Goal: Task Accomplishment & Management: Manage account settings

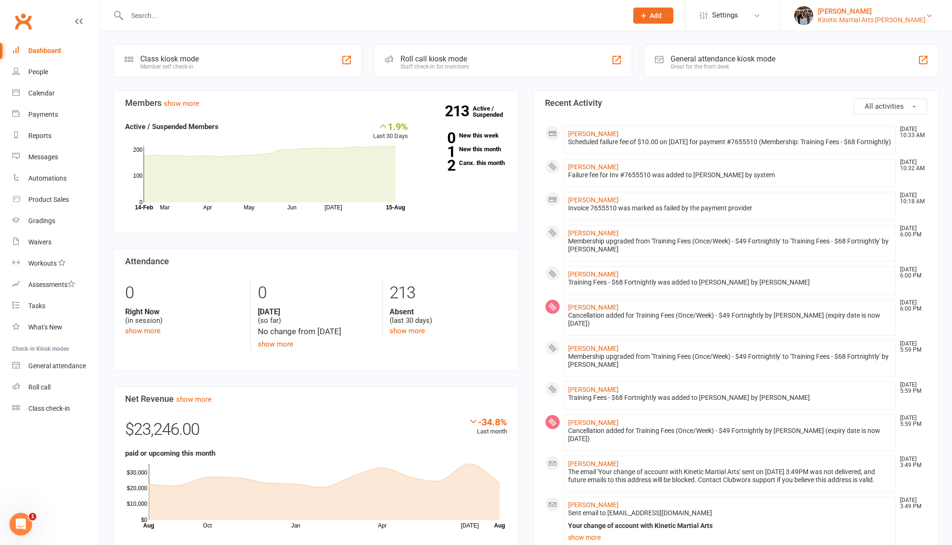
click at [905, 17] on div "Kinetic Martial Arts Sutherland" at bounding box center [872, 20] width 108 height 9
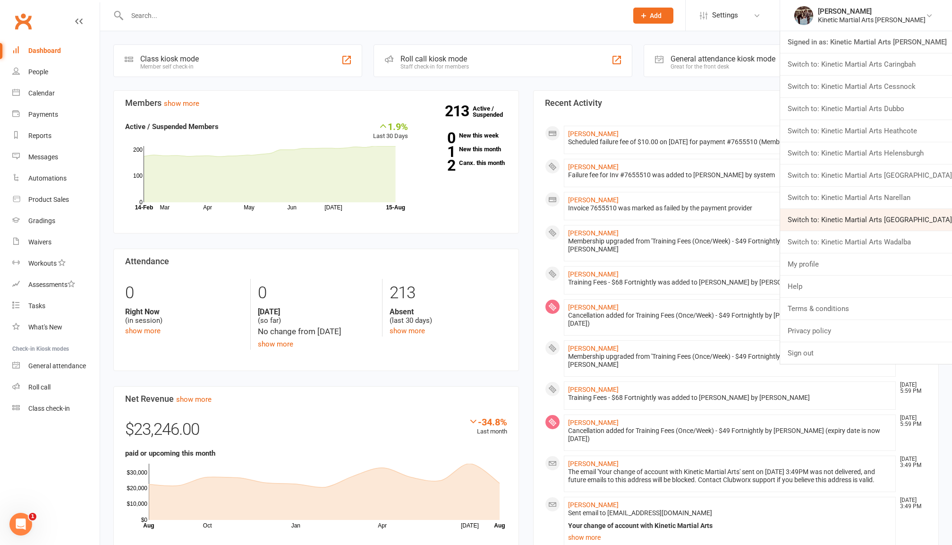
click at [919, 214] on link "Switch to: Kinetic Martial Arts Ramsgate Beach" at bounding box center [866, 220] width 172 height 22
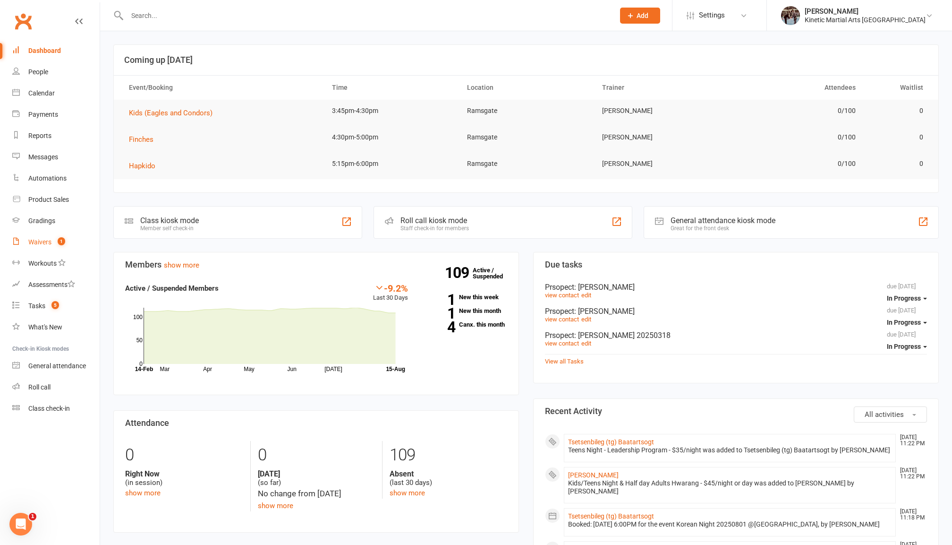
click at [51, 238] on link "Waivers 1" at bounding box center [55, 241] width 87 height 21
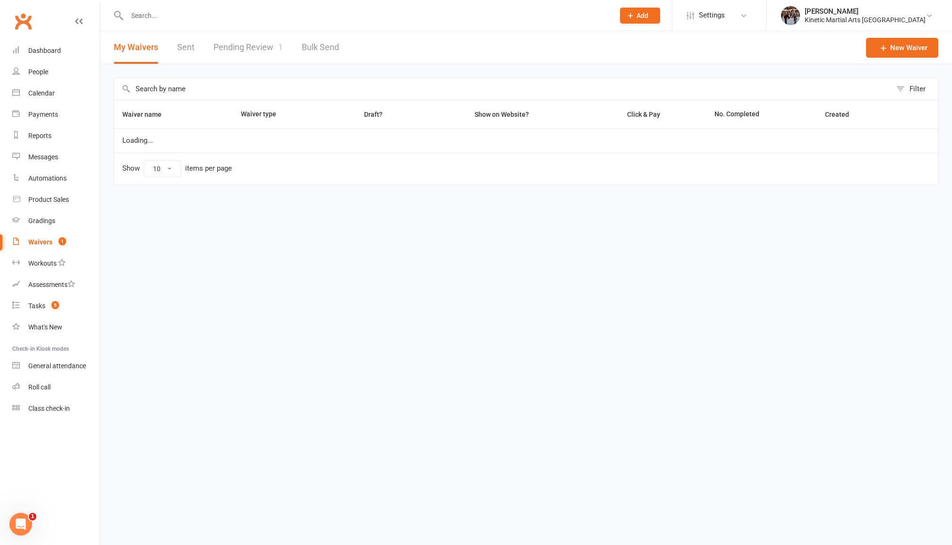
select select "100"
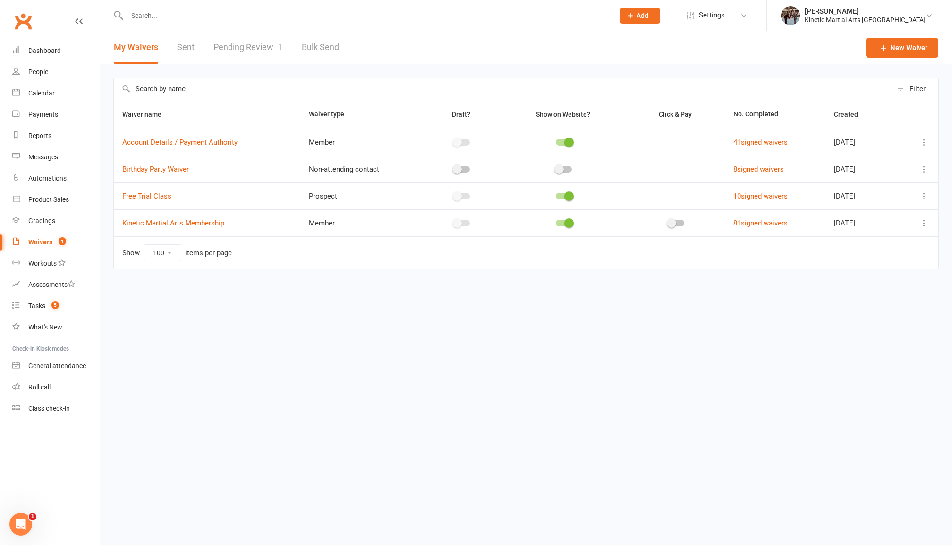
click at [155, 14] on input "text" at bounding box center [366, 15] width 484 height 13
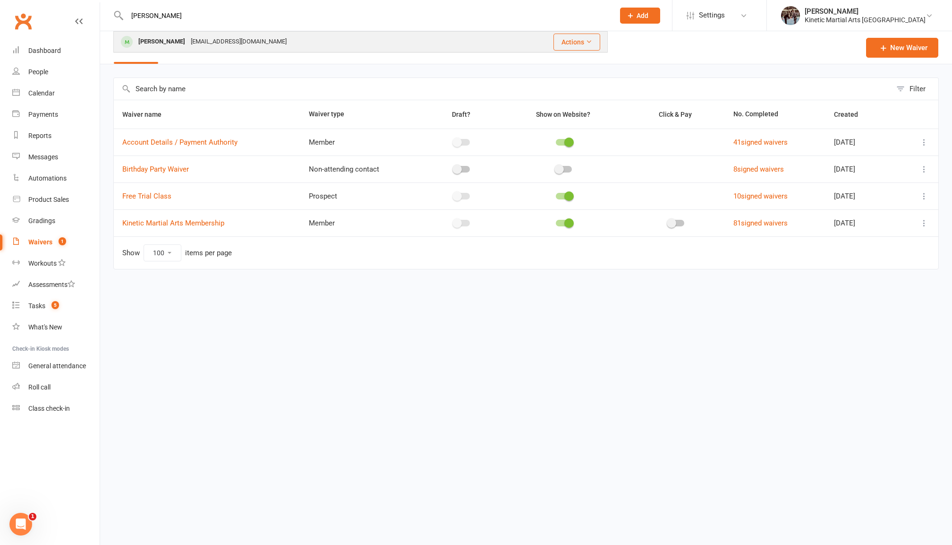
type input "vince"
click at [169, 47] on div "[PERSON_NAME]" at bounding box center [162, 42] width 52 height 14
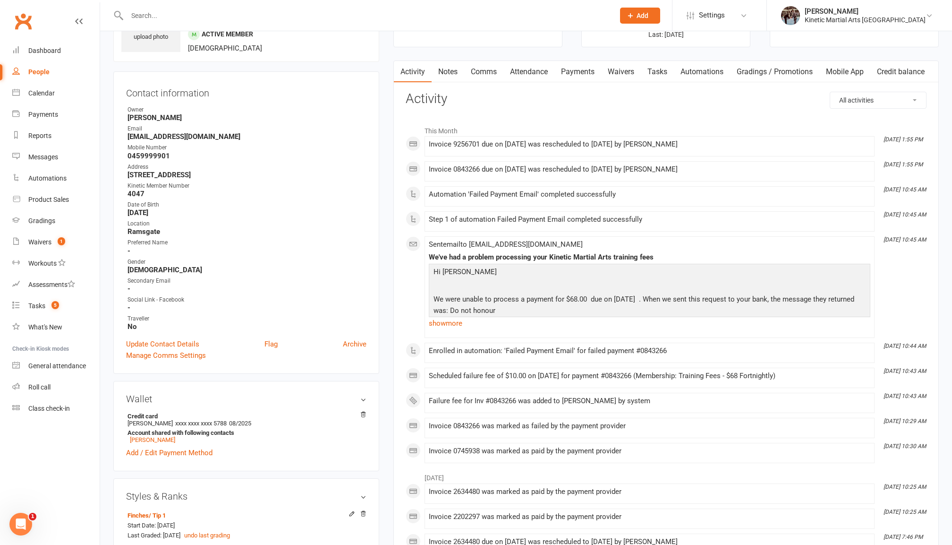
scroll to position [67, 0]
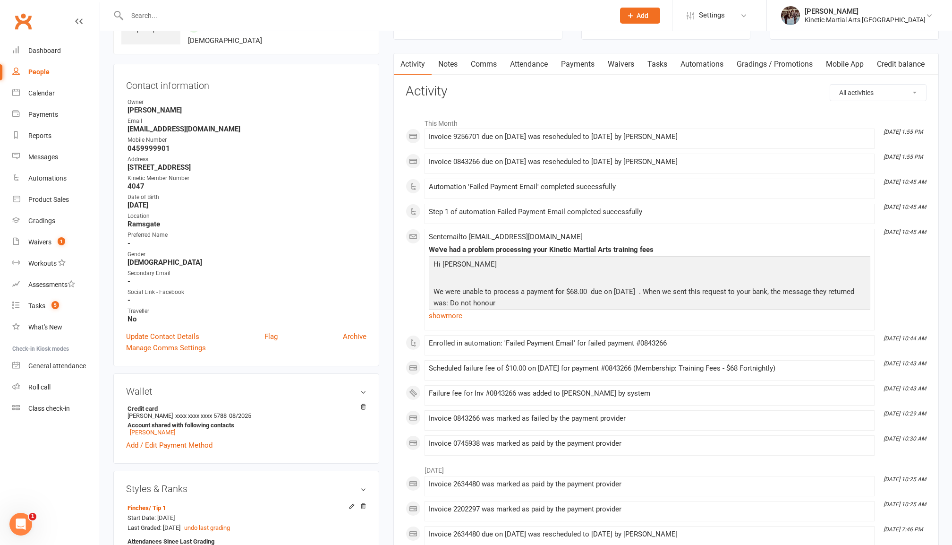
click at [628, 65] on link "Waivers" at bounding box center [621, 64] width 40 height 22
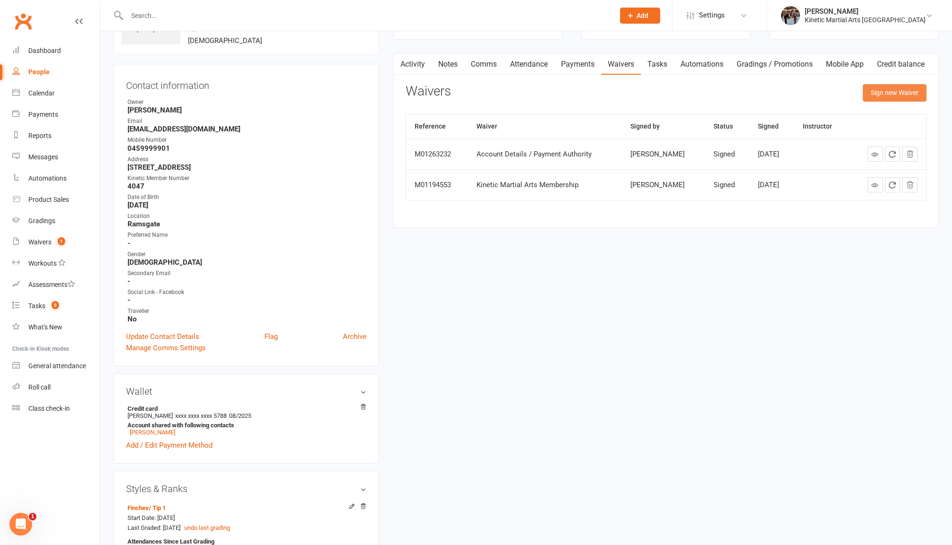
click at [893, 94] on button "Sign new Waiver" at bounding box center [895, 92] width 64 height 17
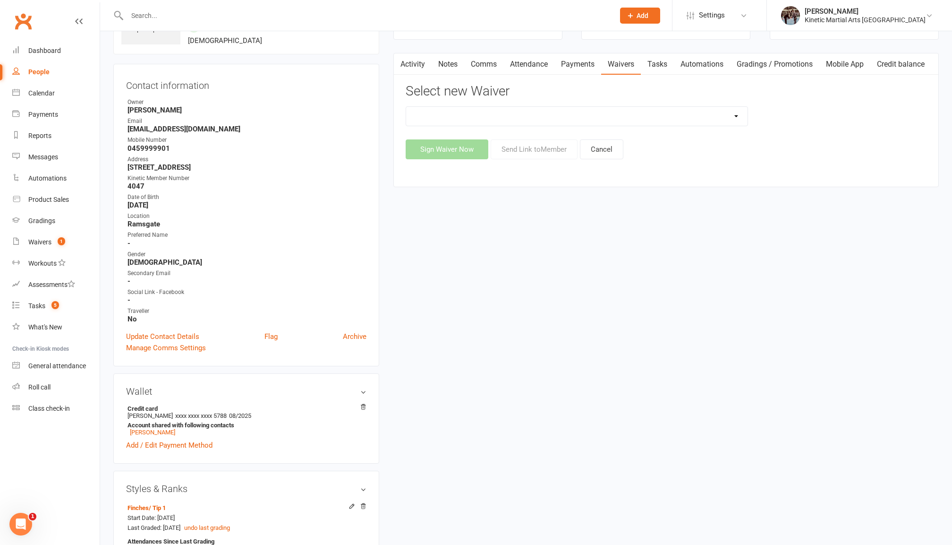
select select "8847"
click at [511, 154] on button "Send Link to Member" at bounding box center [534, 149] width 87 height 20
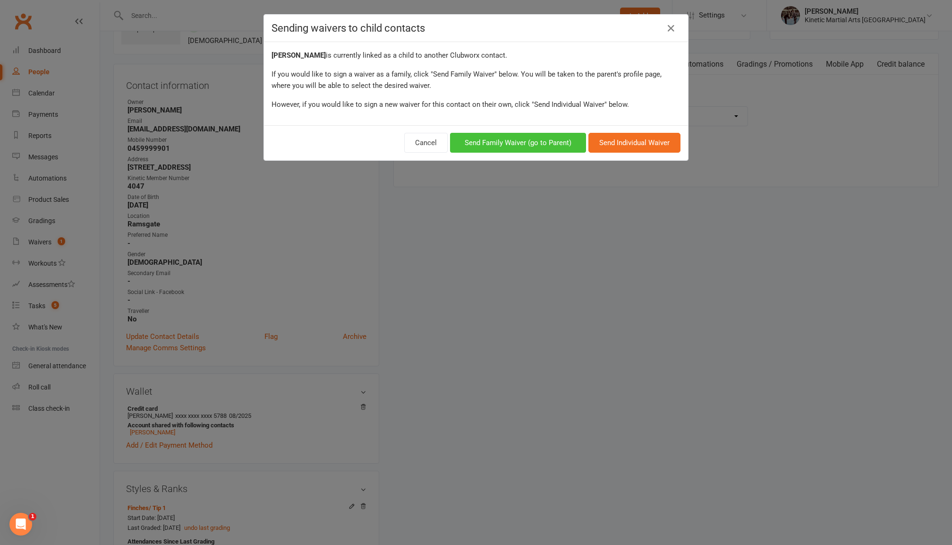
click at [547, 148] on button "Send Family Waiver (go to Parent)" at bounding box center [518, 143] width 136 height 20
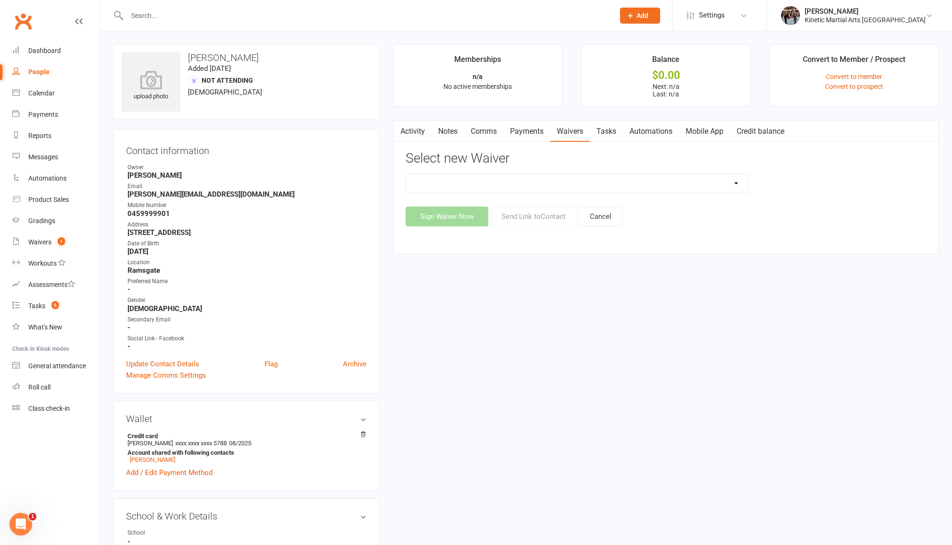
select select "8847"
click at [524, 215] on button "Send Link to Contact" at bounding box center [534, 216] width 86 height 20
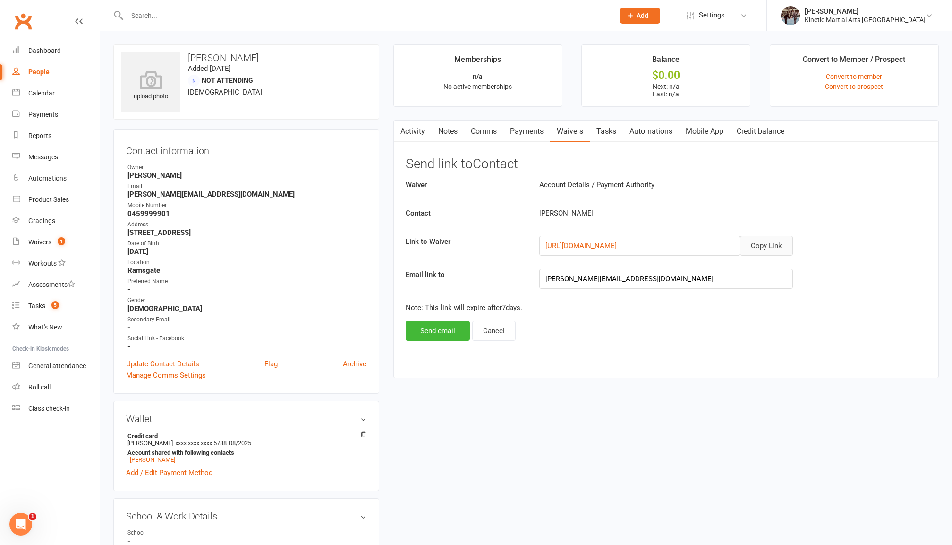
click at [776, 249] on button "Copy Link" at bounding box center [766, 246] width 53 height 20
click at [236, 19] on input "text" at bounding box center [366, 15] width 484 height 13
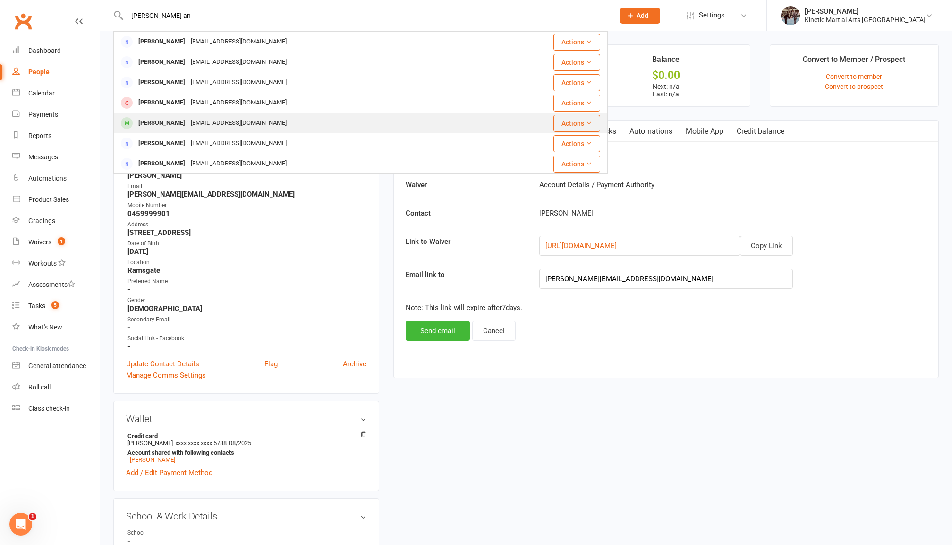
type input "John an"
click at [208, 119] on div "[EMAIL_ADDRESS][DOMAIN_NAME]" at bounding box center [239, 123] width 102 height 14
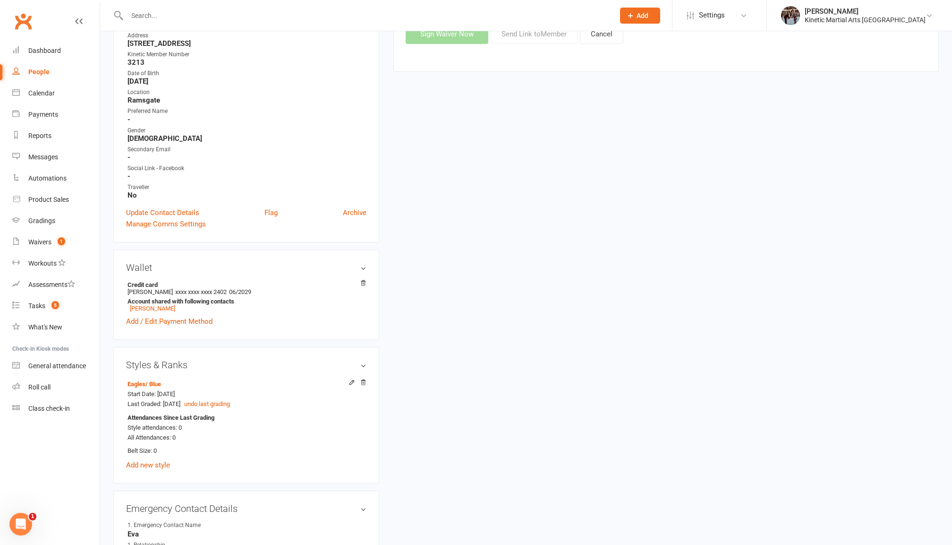
scroll to position [199, 0]
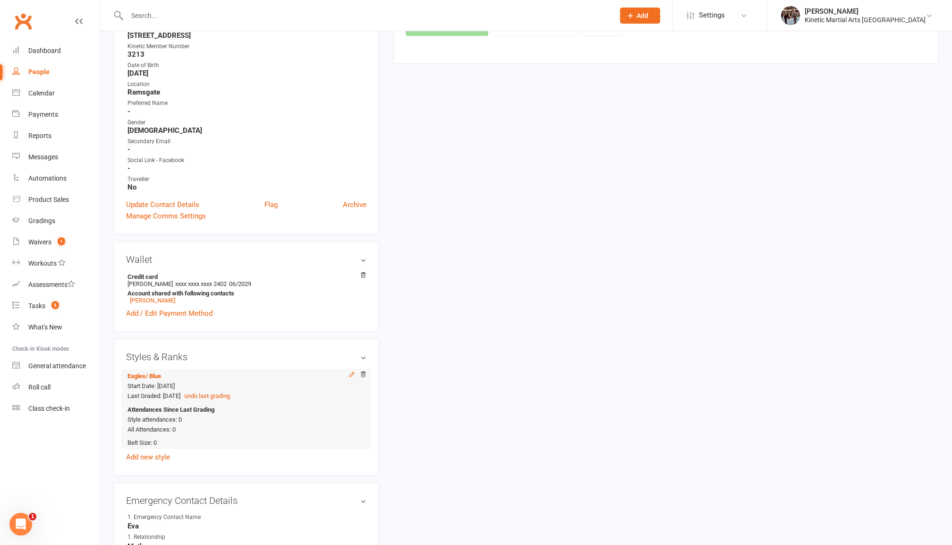
click at [353, 371] on icon at bounding box center [352, 374] width 7 height 7
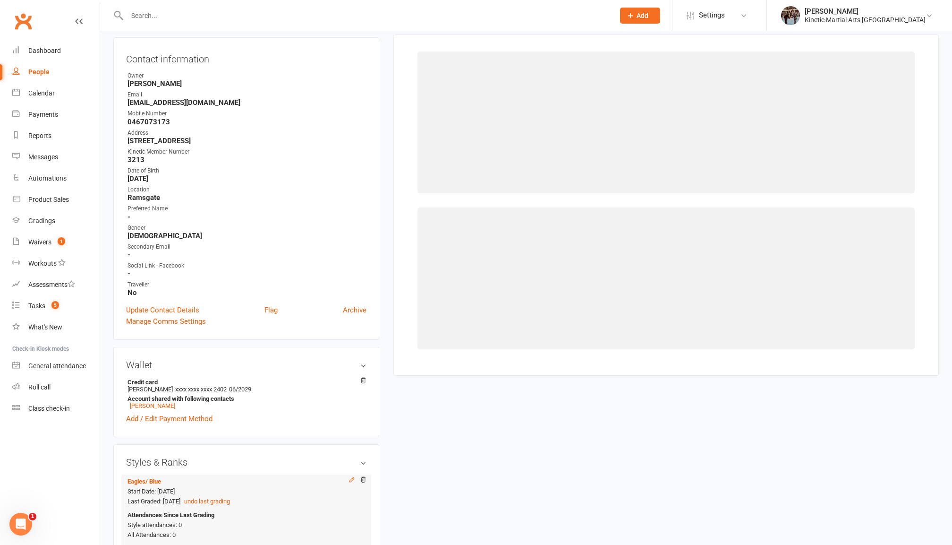
scroll to position [79, 0]
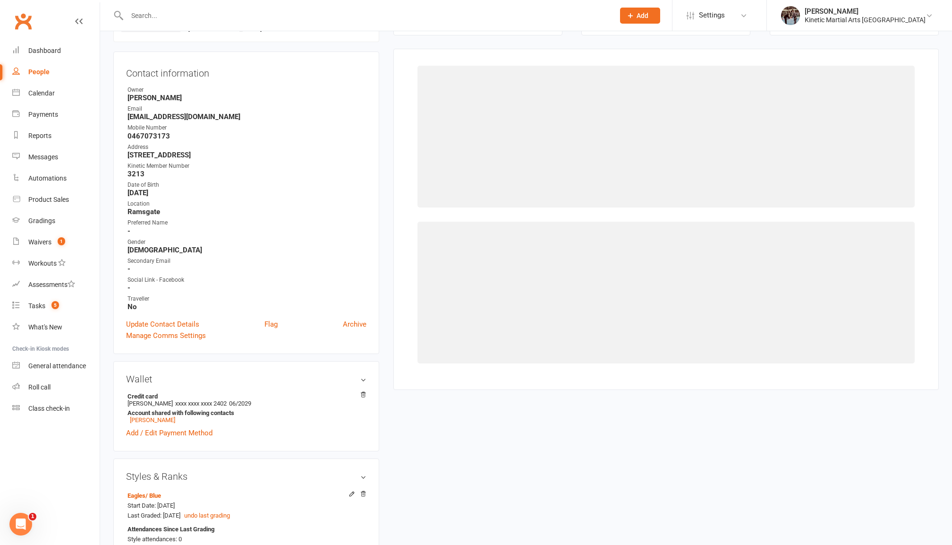
select select "2577"
select select "26361"
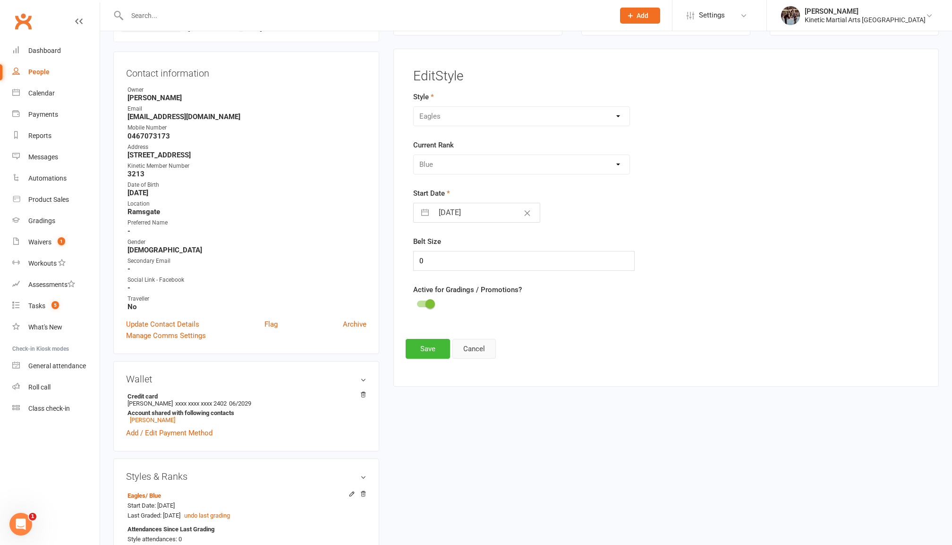
click at [486, 352] on button "Cancel" at bounding box center [474, 349] width 43 height 20
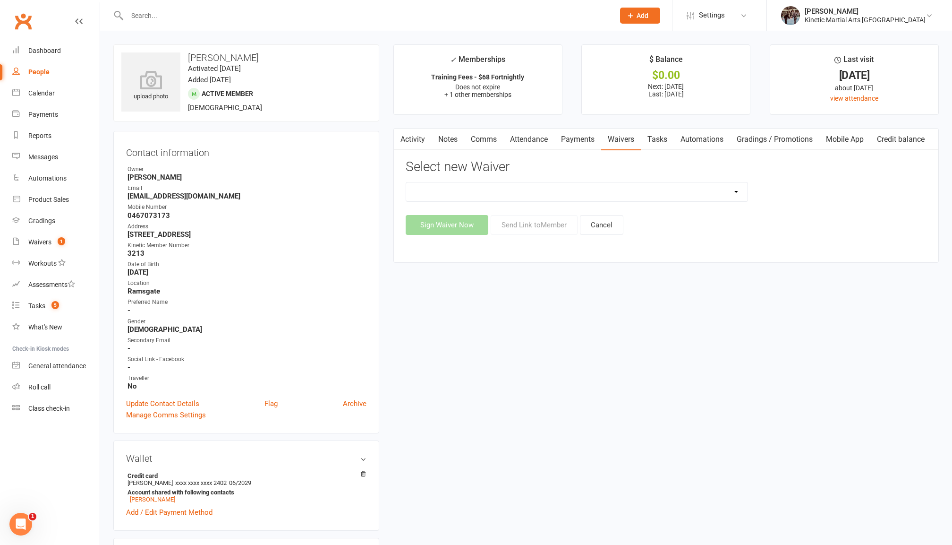
scroll to position [0, 0]
click at [420, 136] on link "Activity" at bounding box center [413, 139] width 38 height 22
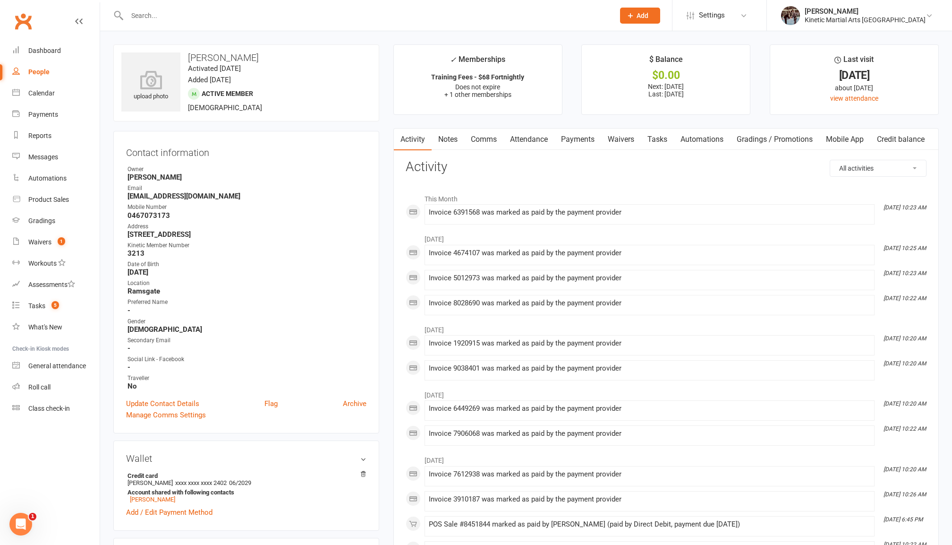
click at [180, 15] on input "text" at bounding box center [366, 15] width 484 height 13
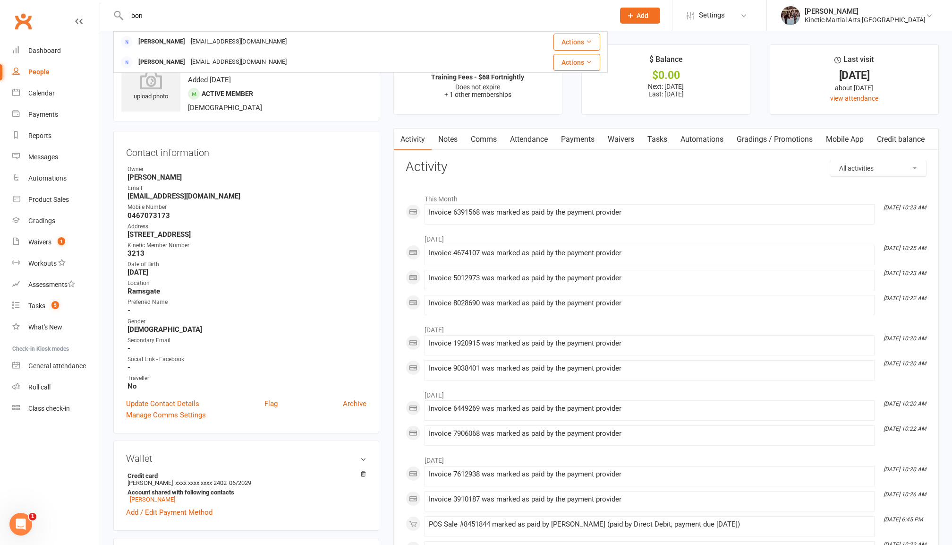
type input "bon"
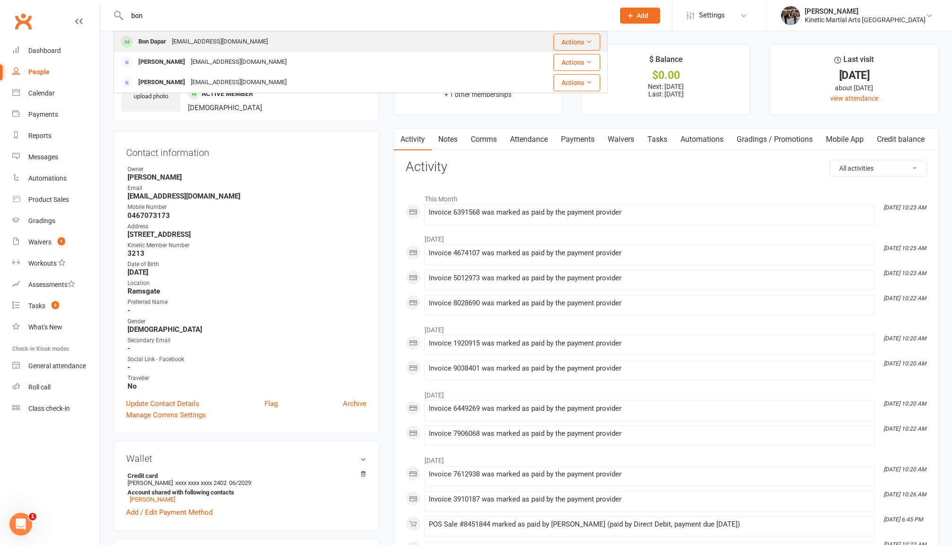
click at [157, 36] on div "Bon Dapar" at bounding box center [153, 42] width 34 height 14
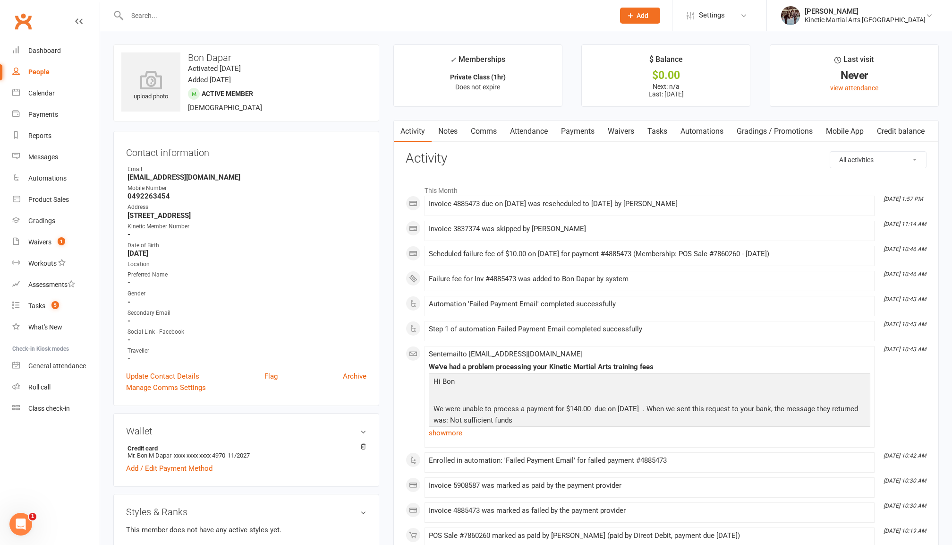
click at [573, 135] on link "Payments" at bounding box center [578, 131] width 47 height 22
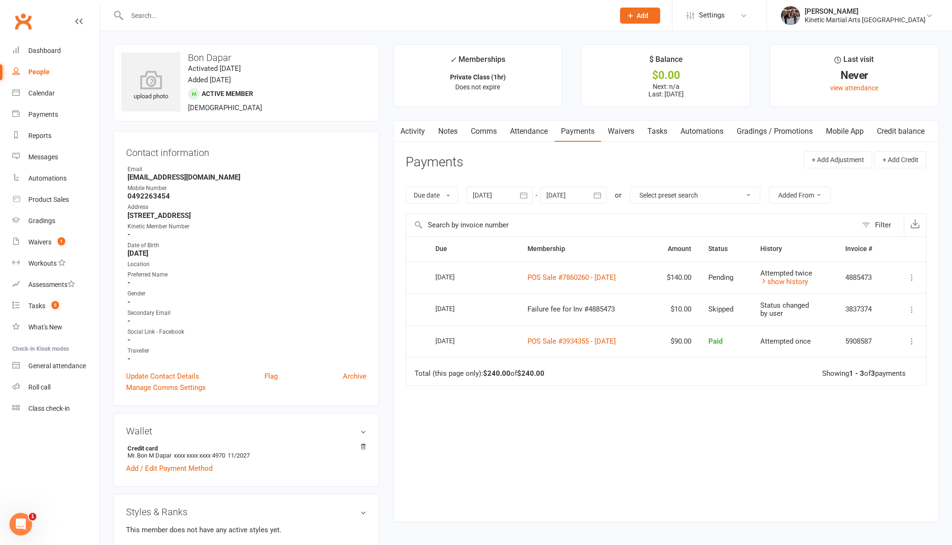
click at [909, 281] on icon at bounding box center [912, 277] width 9 height 9
click at [762, 419] on div "Due Contact Membership Amount Status History Invoice # Select this 13 Aug 2025 …" at bounding box center [666, 371] width 521 height 271
click at [600, 280] on link "POS Sale #7860260 - August 04, 2025" at bounding box center [572, 277] width 88 height 9
click at [48, 201] on link "Product Sales" at bounding box center [55, 199] width 87 height 21
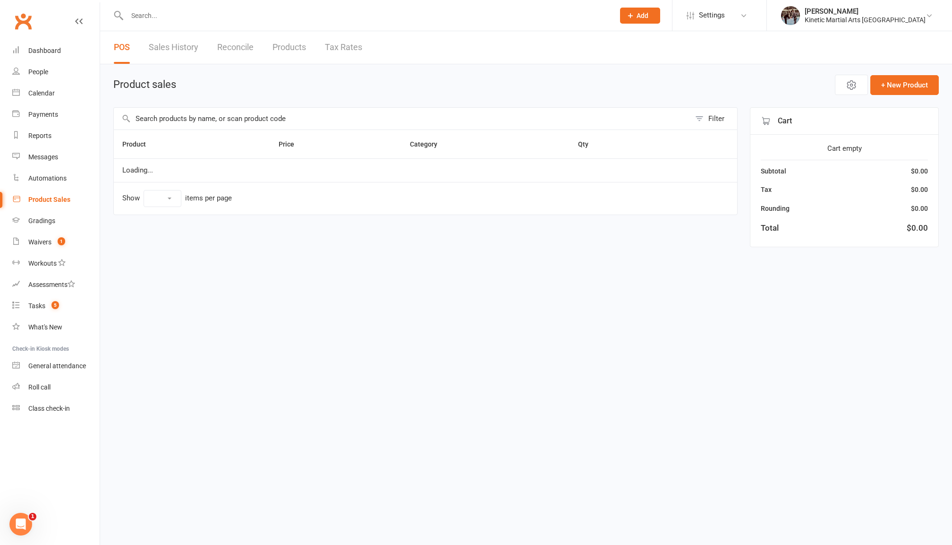
select select "100"
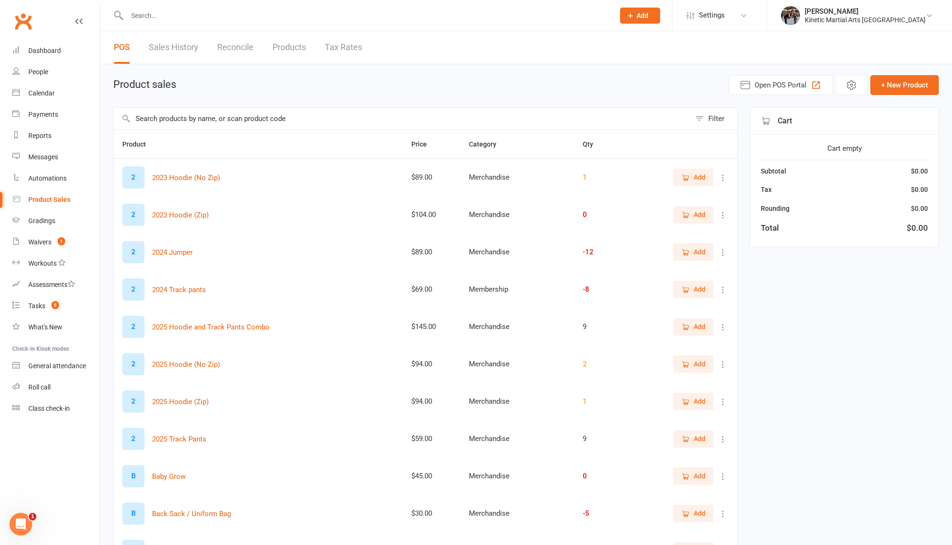
click at [321, 123] on input "text" at bounding box center [402, 119] width 577 height 22
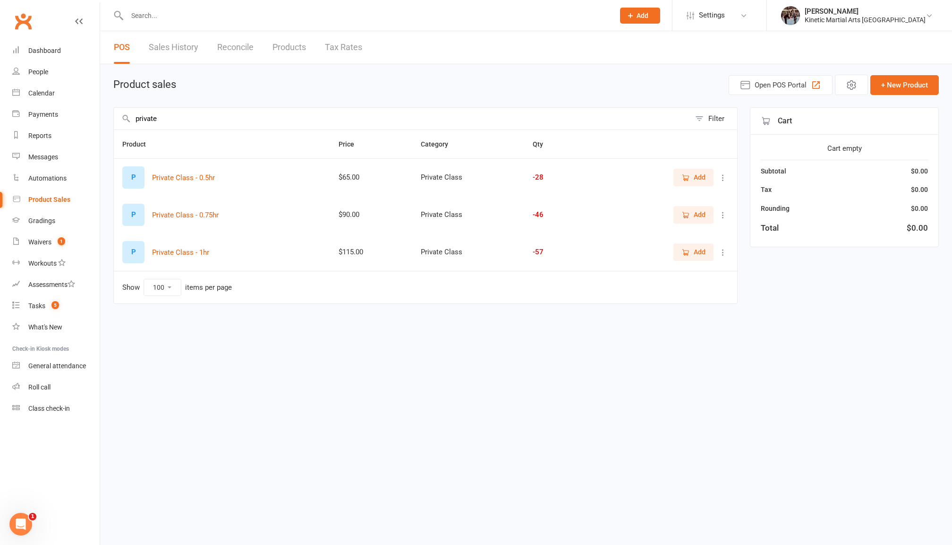
type input "private"
click at [690, 178] on span "Add" at bounding box center [694, 177] width 24 height 10
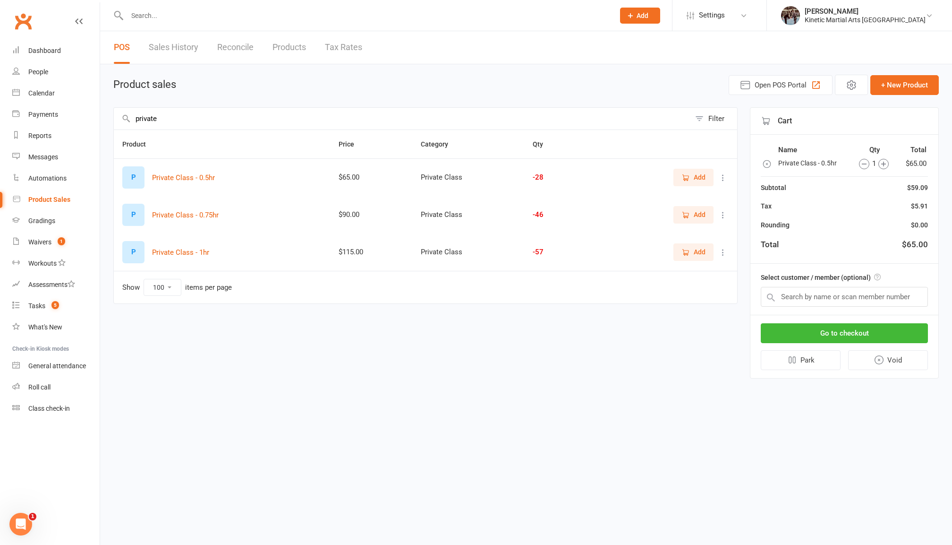
click at [699, 254] on span "Add" at bounding box center [700, 252] width 12 height 10
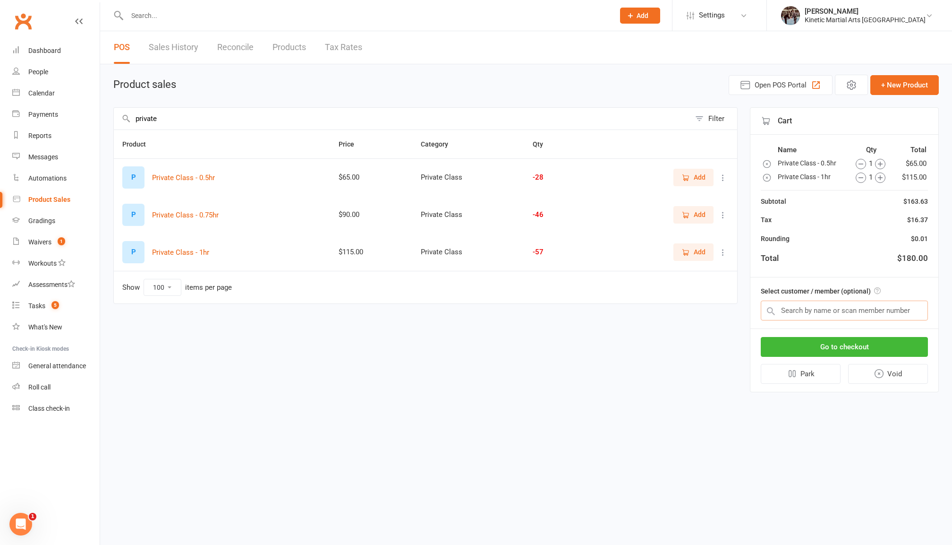
click at [851, 307] on input "text" at bounding box center [844, 310] width 167 height 20
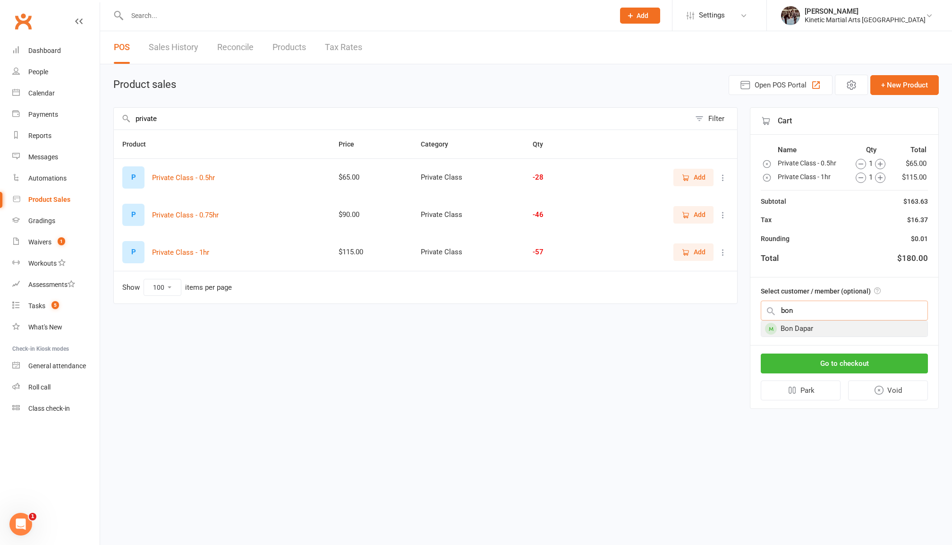
type input "bon"
click at [842, 327] on div "Bon Dapar" at bounding box center [845, 329] width 166 height 16
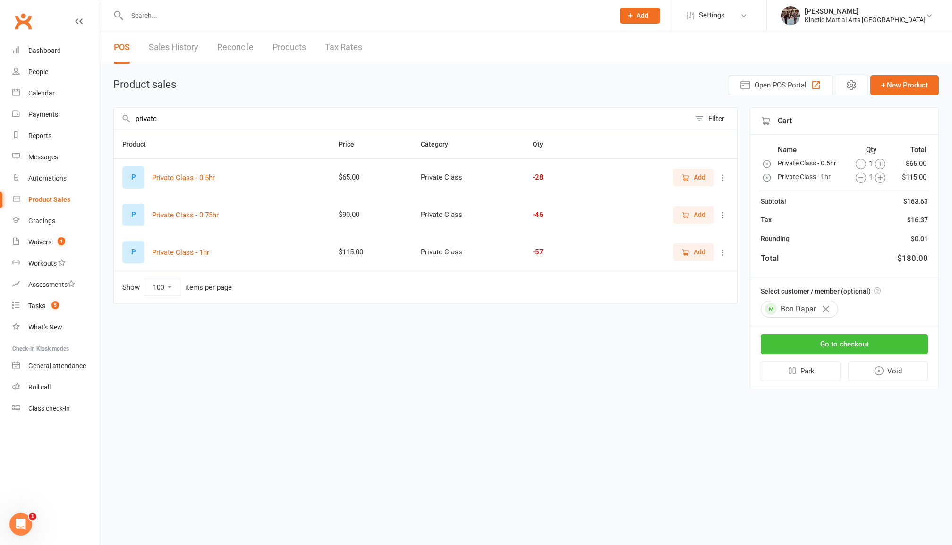
click at [845, 339] on button "Go to checkout" at bounding box center [844, 344] width 167 height 20
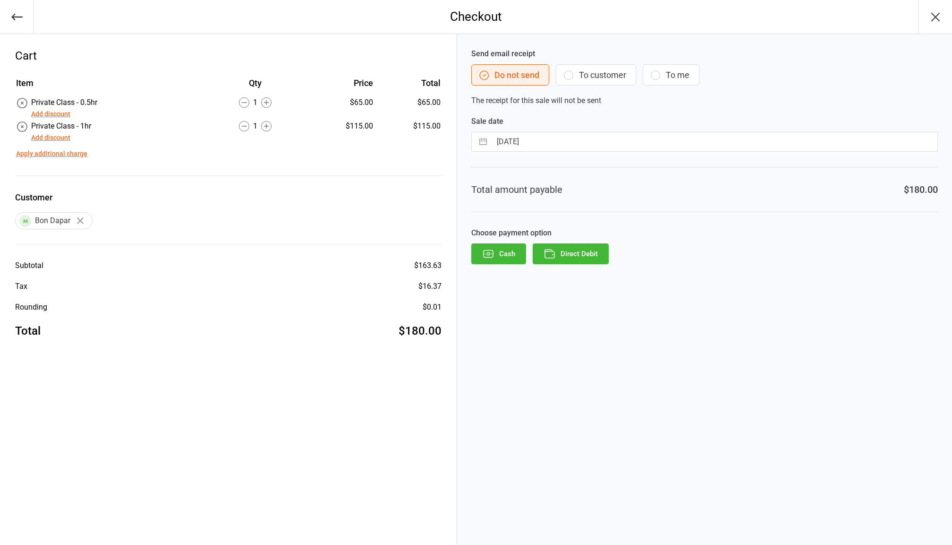
click at [56, 112] on button "Add discount" at bounding box center [50, 114] width 39 height 10
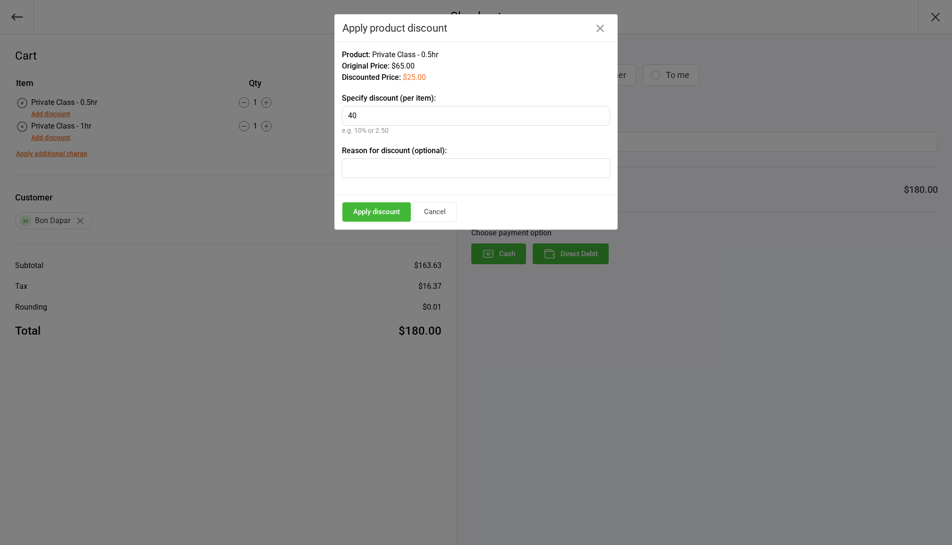
type input "40"
click at [382, 205] on button "Apply discount" at bounding box center [377, 211] width 69 height 19
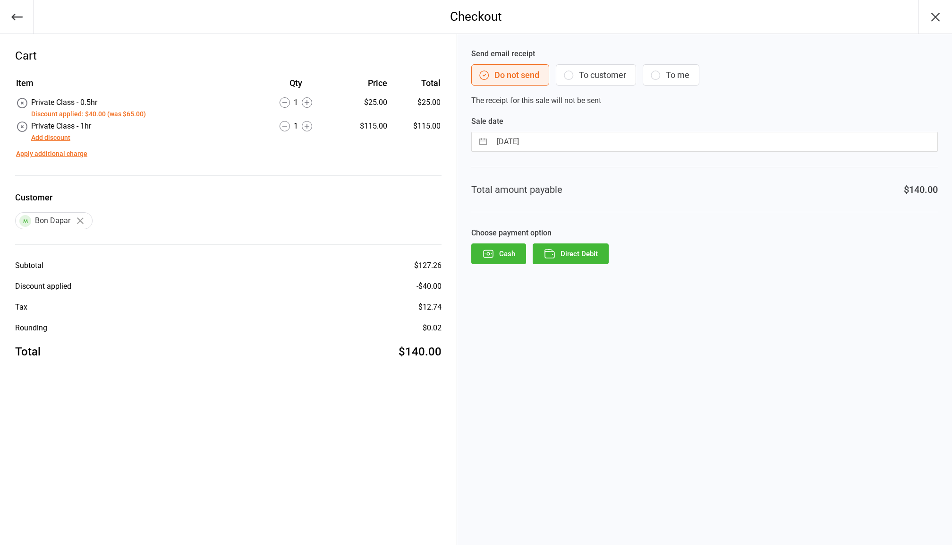
click at [581, 255] on button "Direct Debit" at bounding box center [571, 253] width 76 height 21
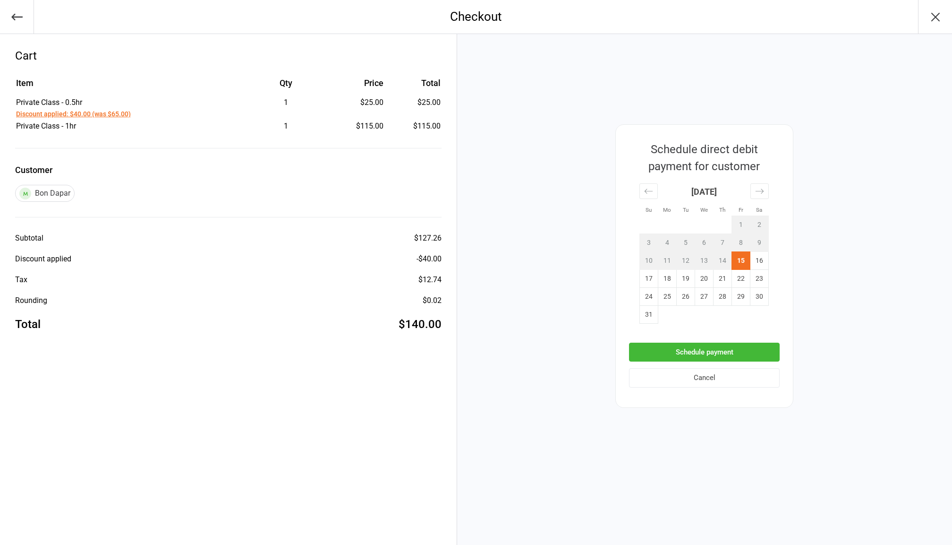
click at [707, 349] on button "Schedule payment" at bounding box center [704, 352] width 151 height 19
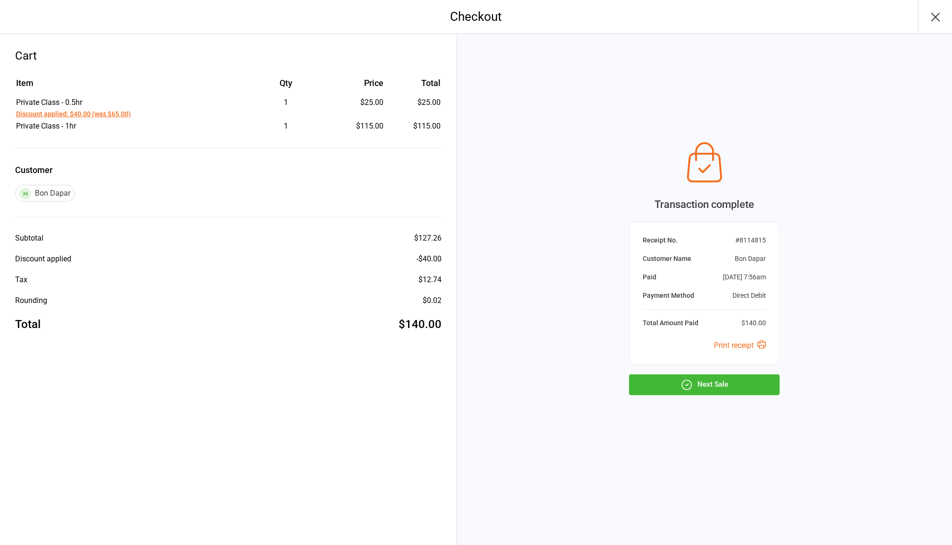
click at [715, 380] on button "Next Sale" at bounding box center [704, 384] width 151 height 21
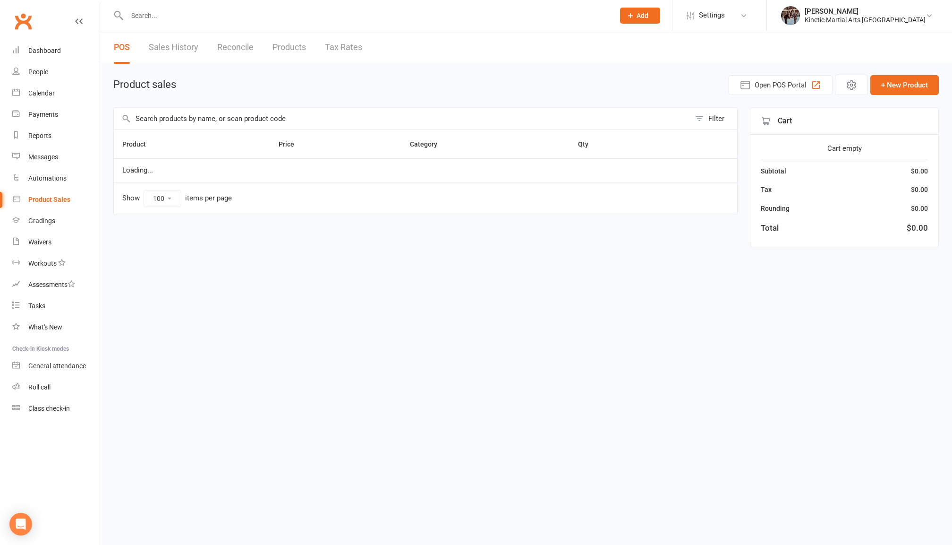
select select "100"
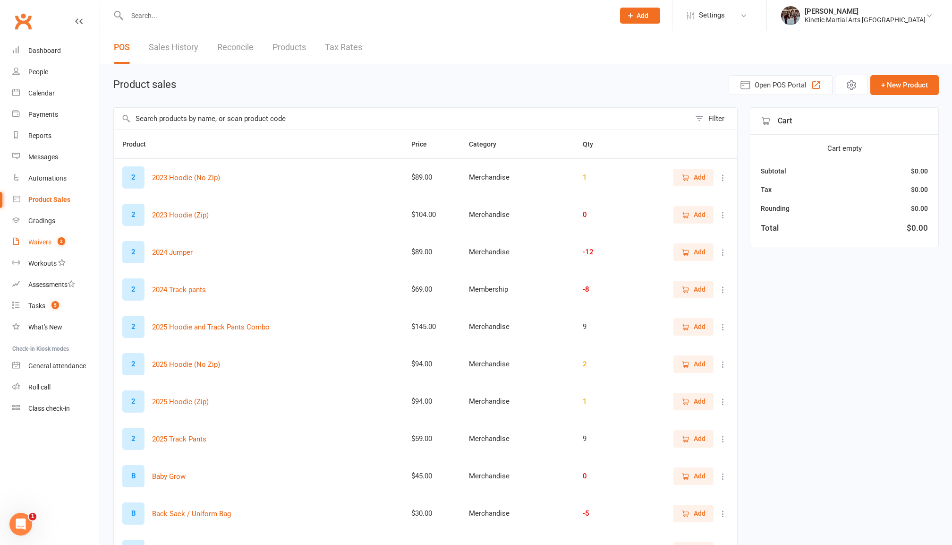
click at [44, 238] on div "Waivers" at bounding box center [39, 242] width 23 height 8
select select "100"
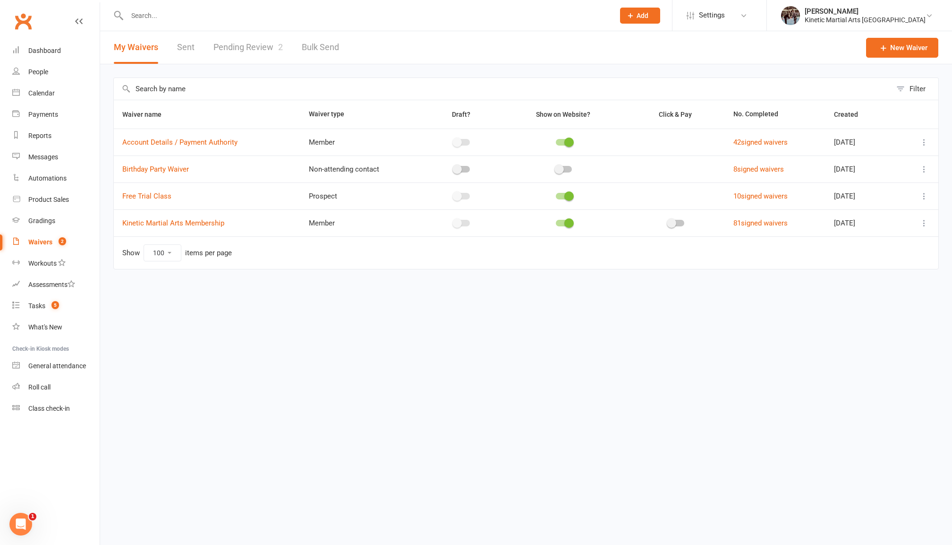
click at [242, 55] on link "Pending Review 2" at bounding box center [248, 47] width 69 height 33
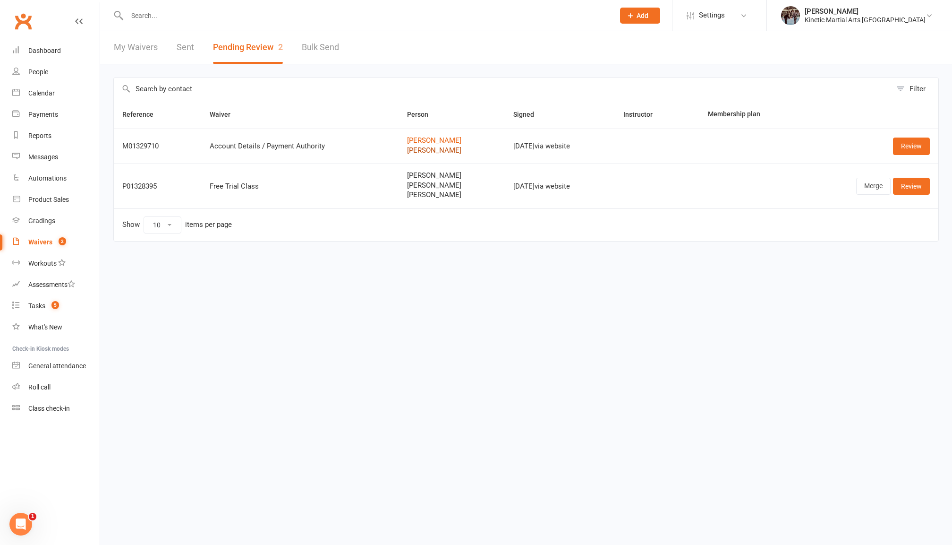
click at [418, 151] on link "[PERSON_NAME]" at bounding box center [451, 150] width 89 height 8
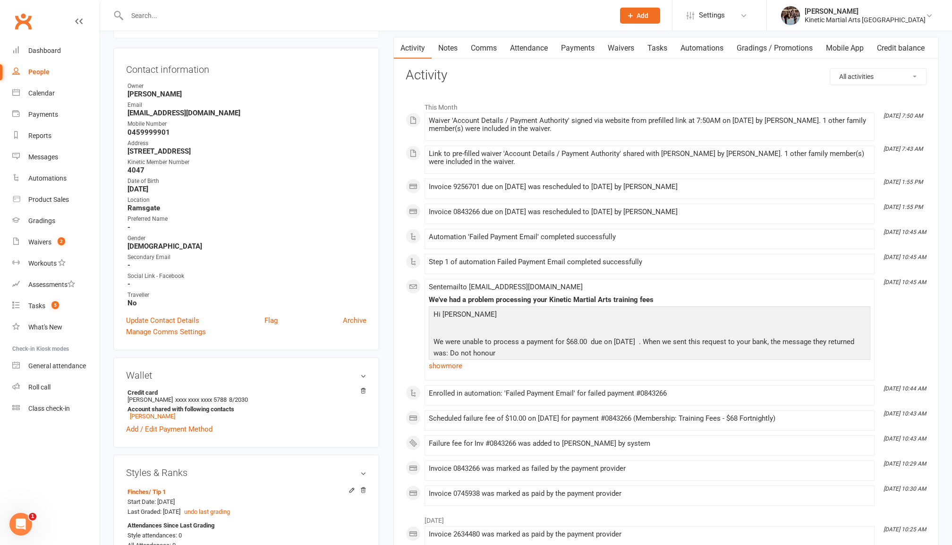
scroll to position [84, 0]
click at [360, 386] on icon at bounding box center [363, 389] width 7 height 7
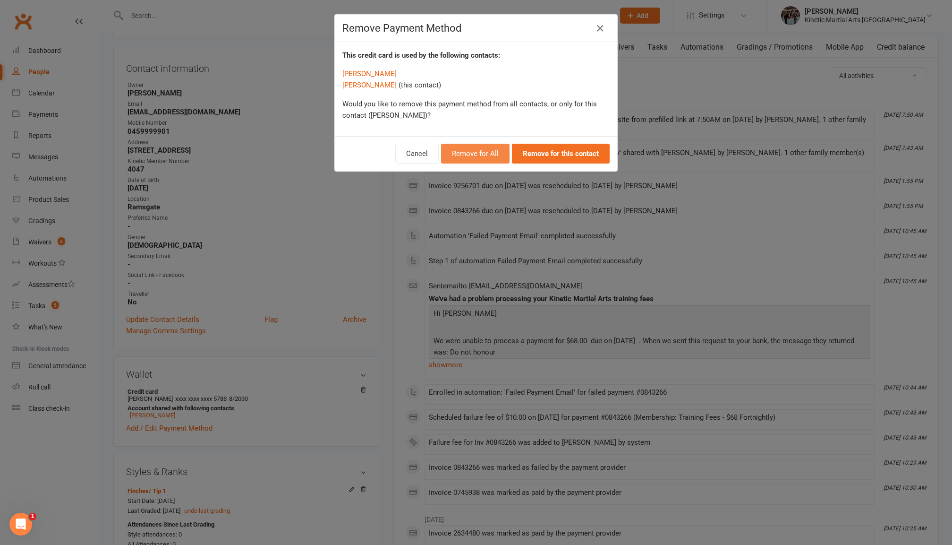
click at [484, 149] on button "Remove for All" at bounding box center [475, 154] width 69 height 20
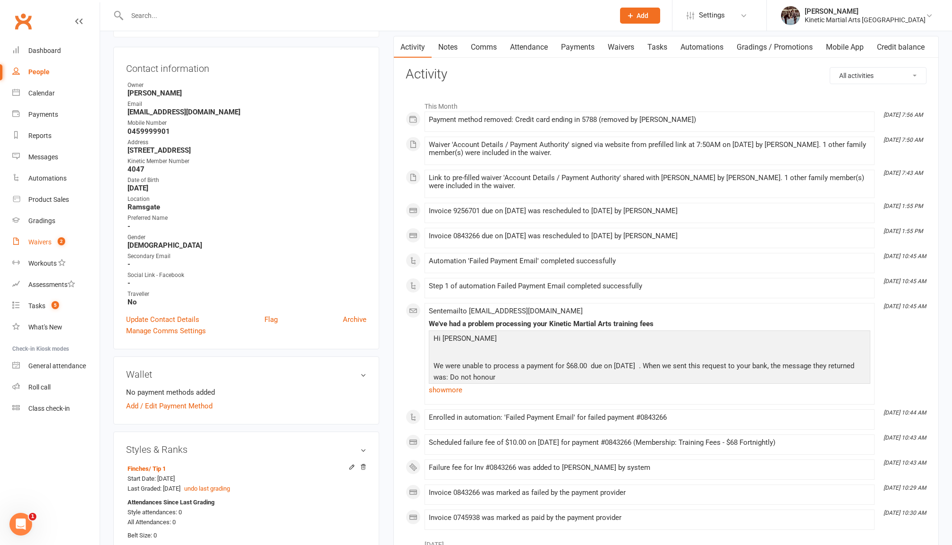
click at [53, 239] on count-badge "2" at bounding box center [59, 242] width 12 height 8
select select "100"
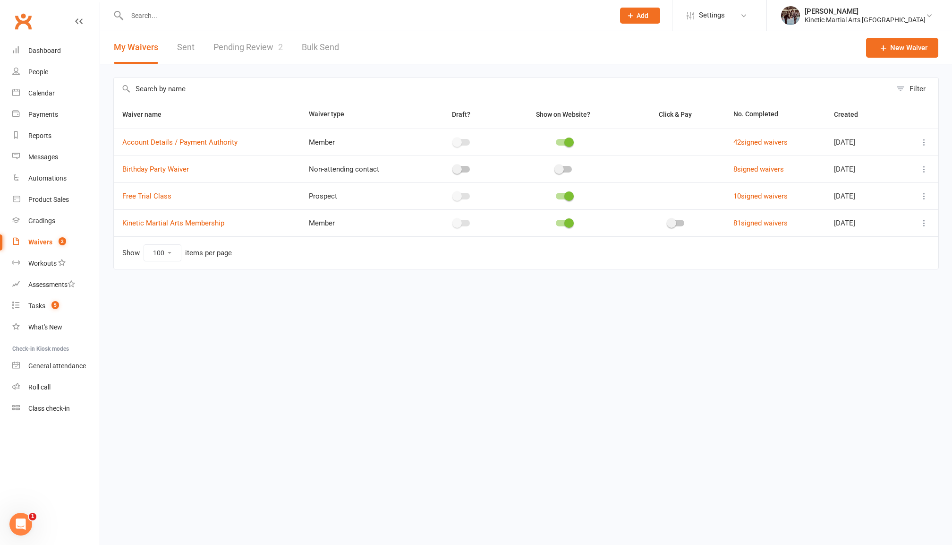
click at [265, 50] on link "Pending Review 2" at bounding box center [248, 47] width 69 height 33
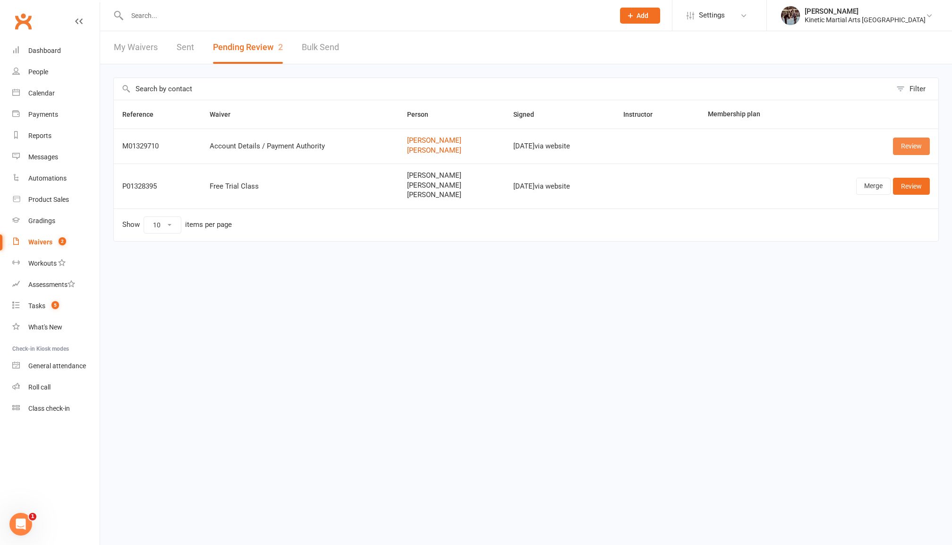
click at [909, 140] on link "Review" at bounding box center [911, 145] width 37 height 17
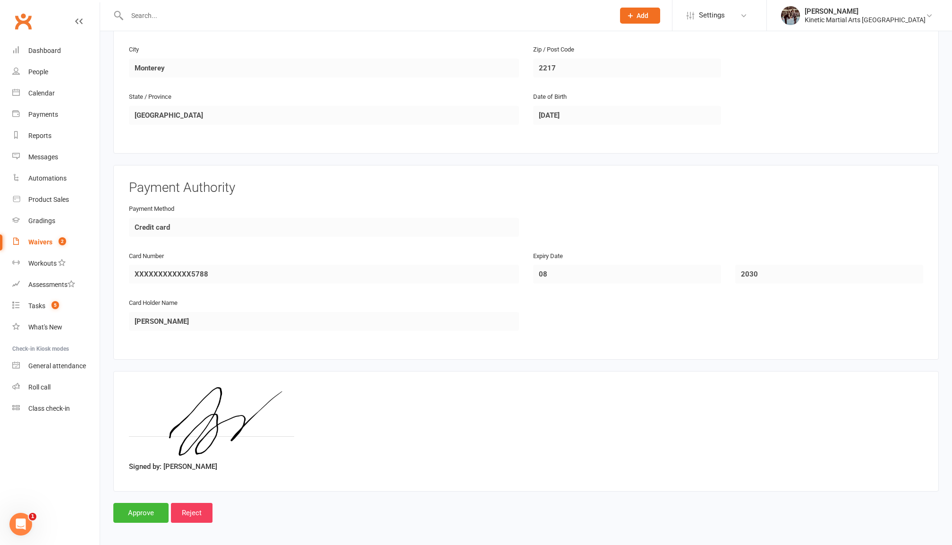
scroll to position [647, 0]
click at [145, 504] on input "Approve" at bounding box center [140, 514] width 55 height 20
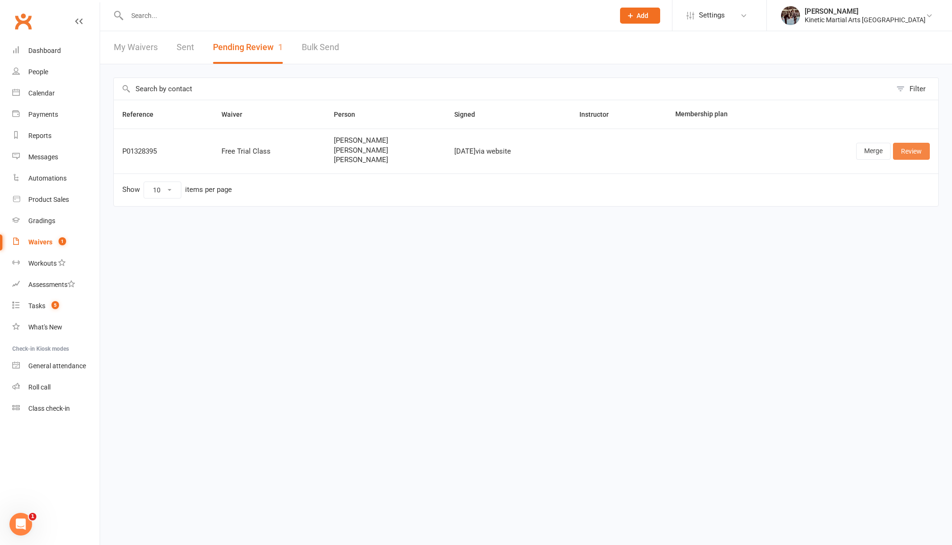
click at [907, 155] on link "Review" at bounding box center [911, 151] width 37 height 17
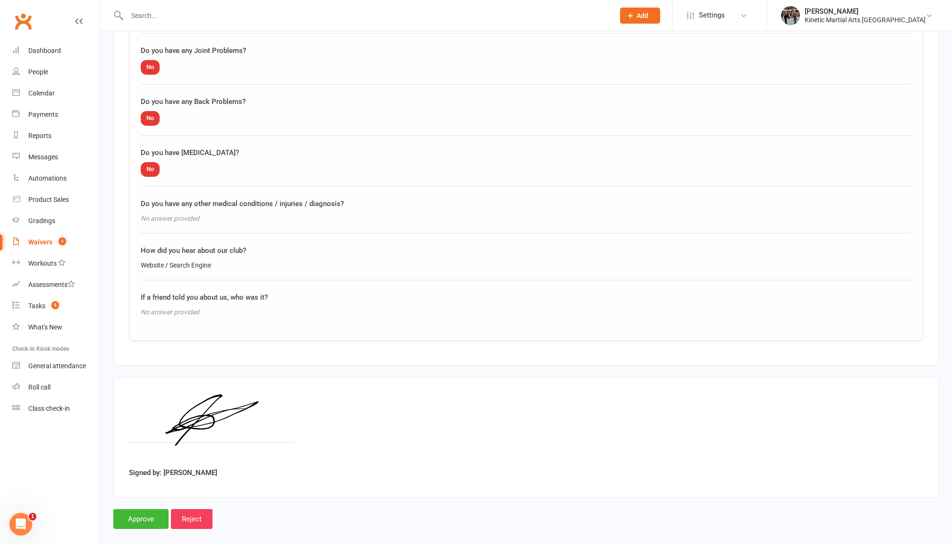
scroll to position [1216, 0]
click at [145, 510] on input "Approve" at bounding box center [140, 520] width 55 height 20
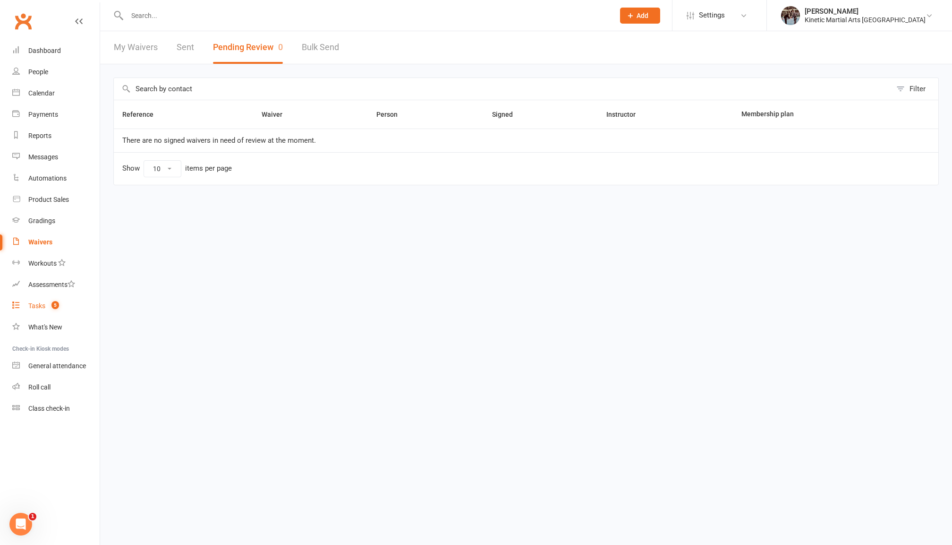
click at [43, 302] on div "Tasks" at bounding box center [36, 306] width 17 height 8
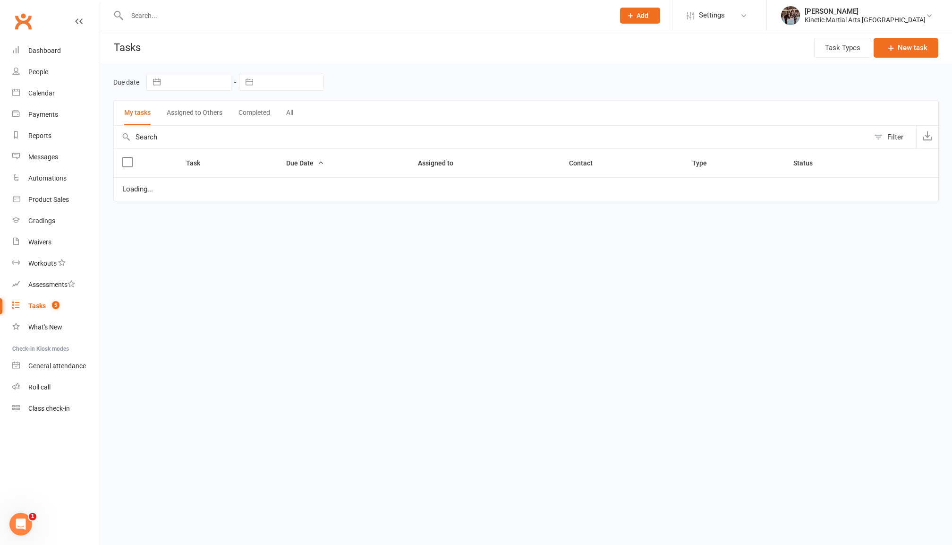
select select "started"
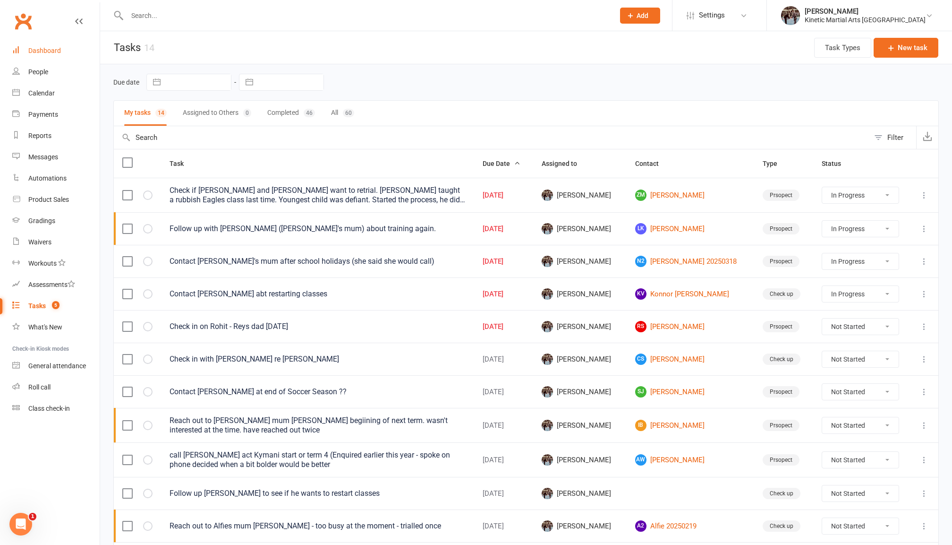
click at [69, 47] on link "Dashboard" at bounding box center [55, 50] width 87 height 21
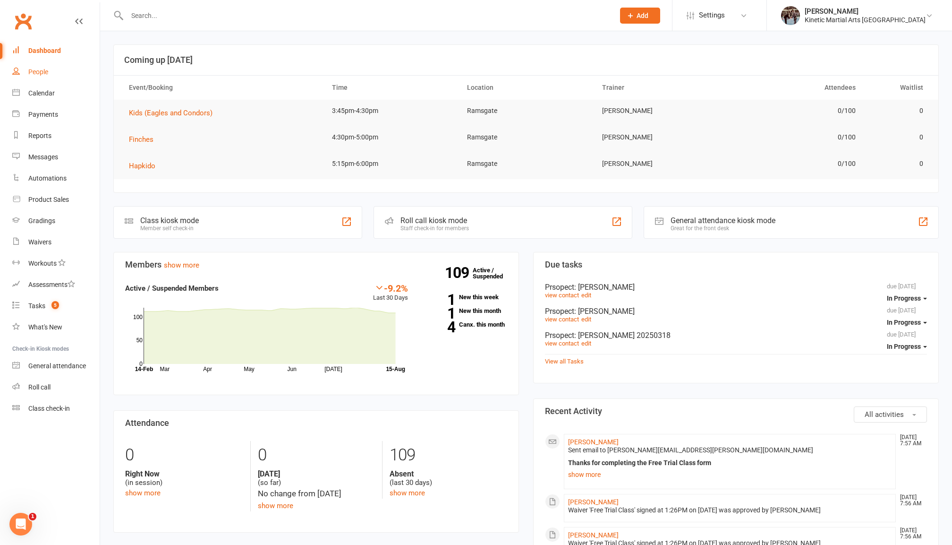
click at [35, 77] on link "People" at bounding box center [55, 71] width 87 height 21
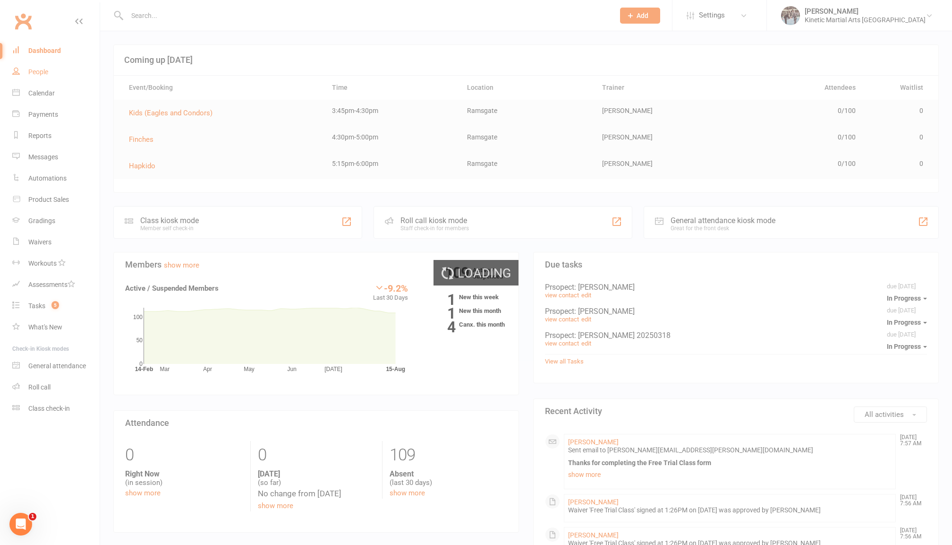
select select "100"
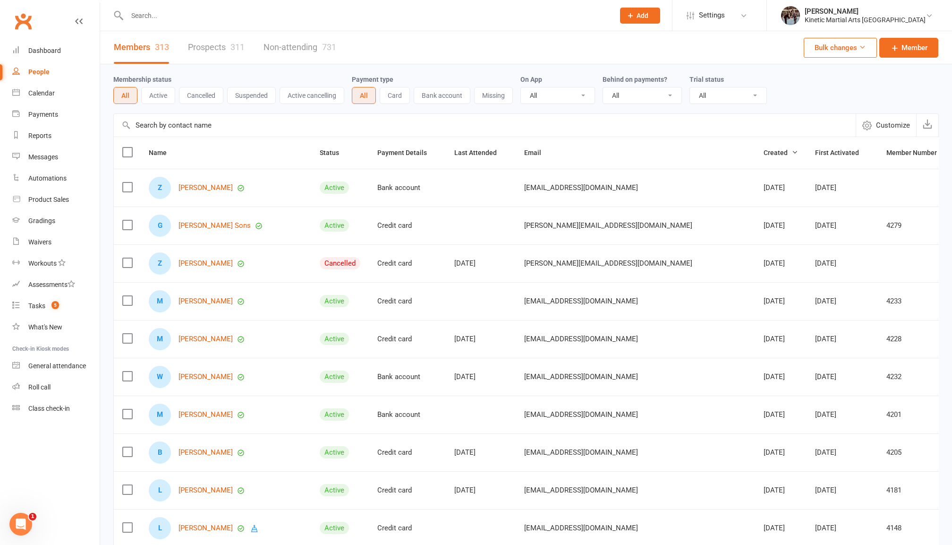
click at [163, 88] on button "Active" at bounding box center [158, 95] width 34 height 17
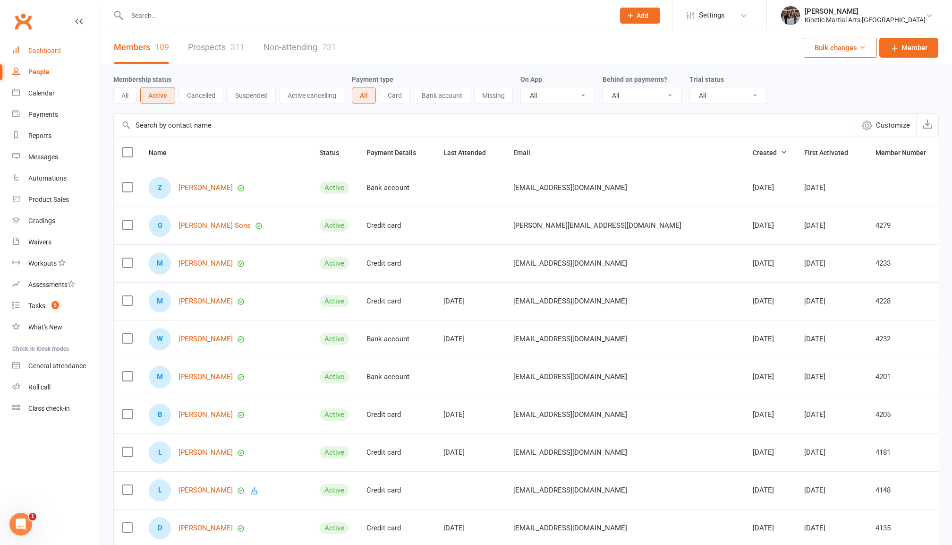
click at [39, 48] on div "Dashboard" at bounding box center [44, 51] width 33 height 8
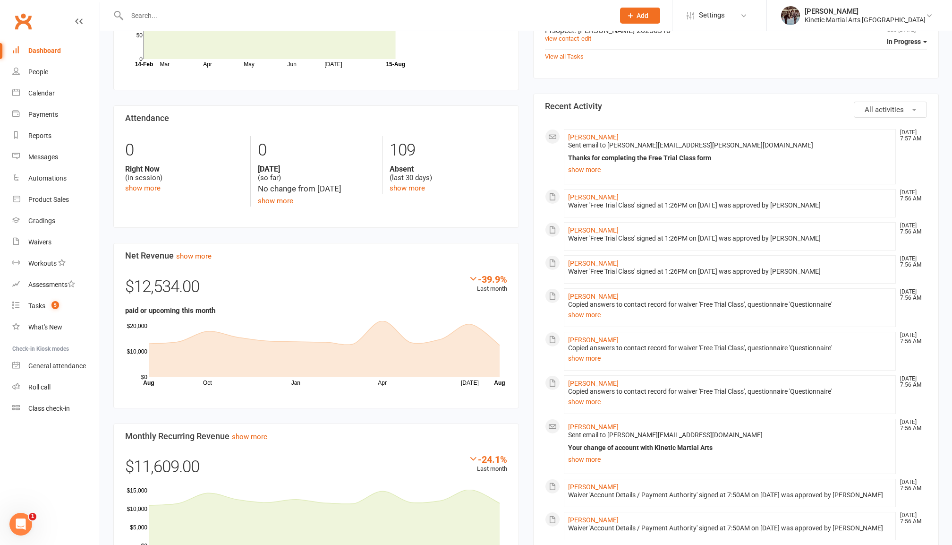
scroll to position [352, 0]
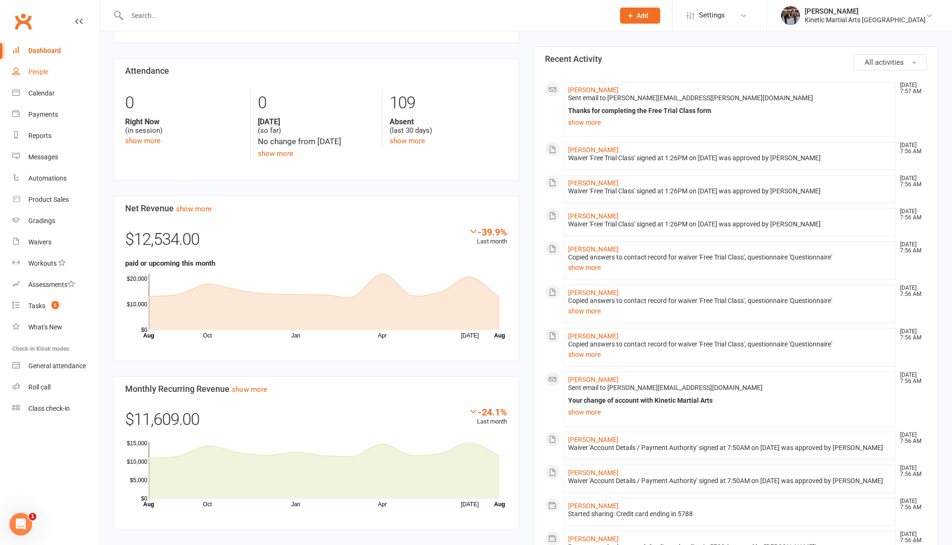
click at [51, 66] on link "People" at bounding box center [55, 71] width 87 height 21
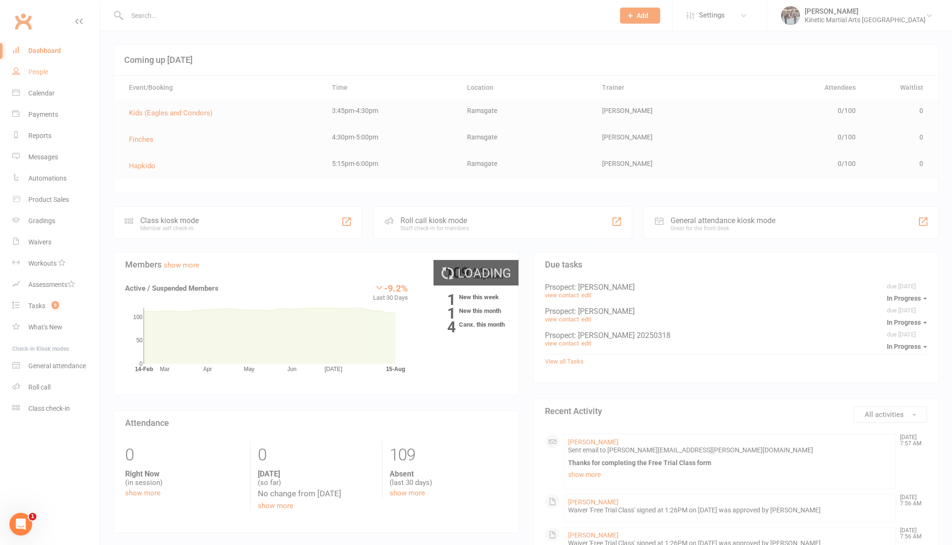
select select "100"
